Goal: Information Seeking & Learning: Learn about a topic

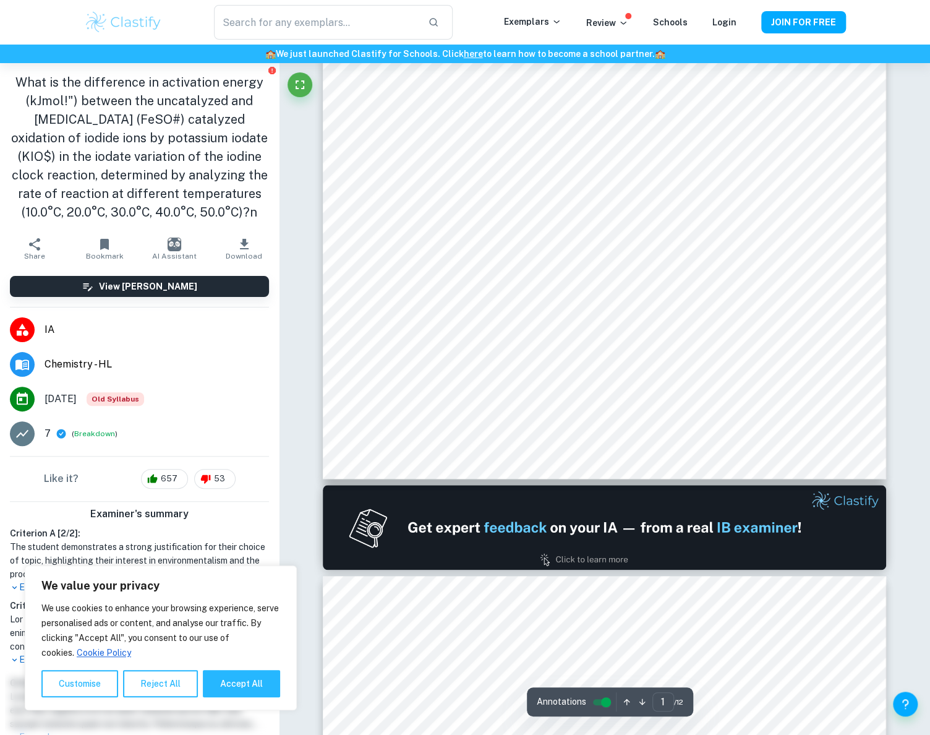
scroll to position [337, 0]
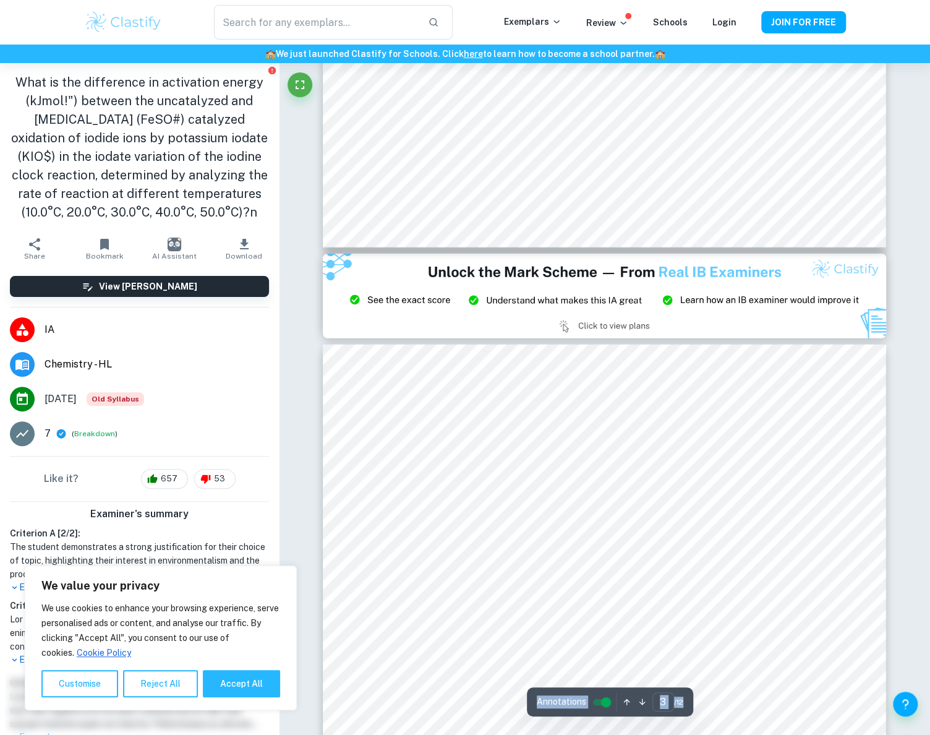
scroll to position [1574, 0]
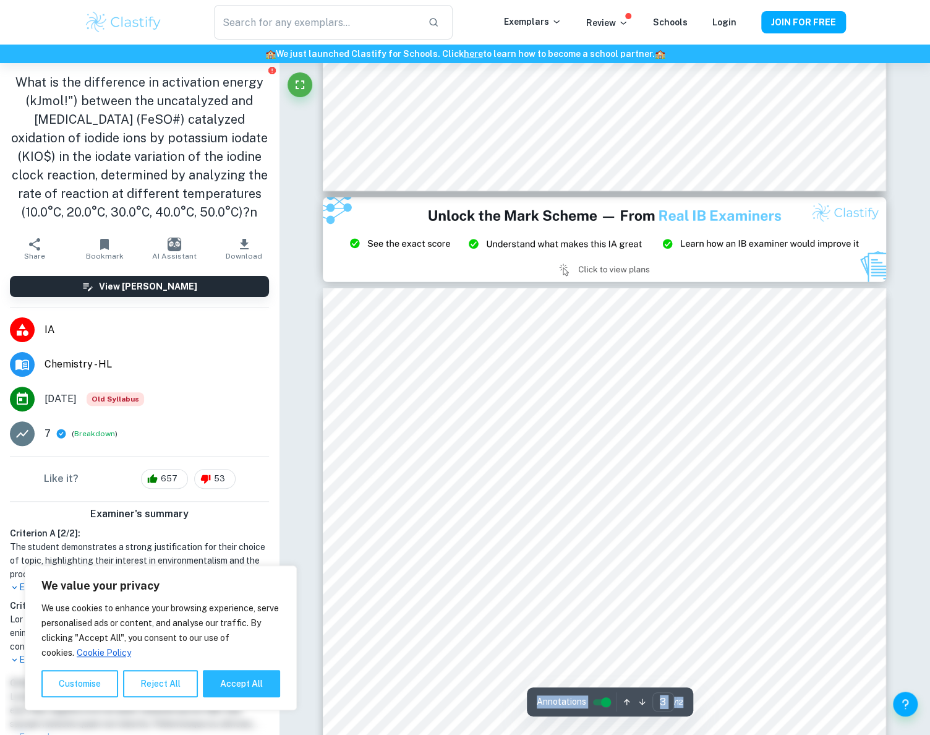
type input "2"
